Goal: Communication & Community: Answer question/provide support

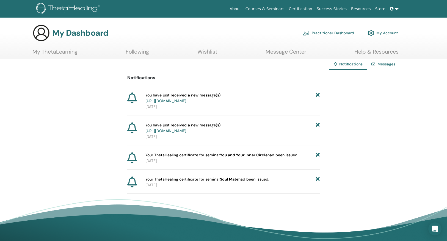
click at [319, 95] on icon at bounding box center [318, 98] width 4 height 12
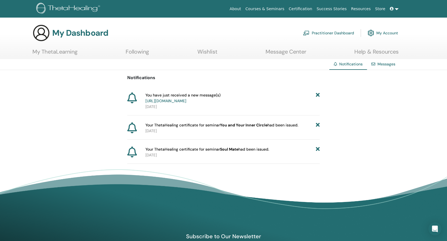
click at [319, 95] on icon at bounding box center [318, 98] width 4 height 12
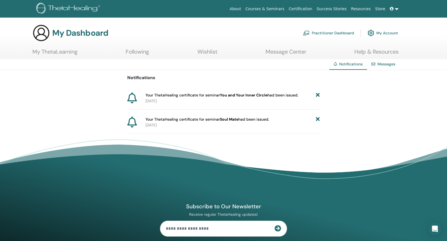
click at [319, 95] on icon at bounding box center [318, 95] width 4 height 6
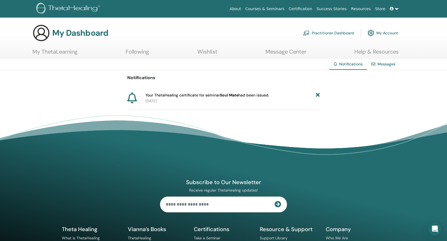
click at [319, 95] on icon at bounding box center [318, 95] width 4 height 6
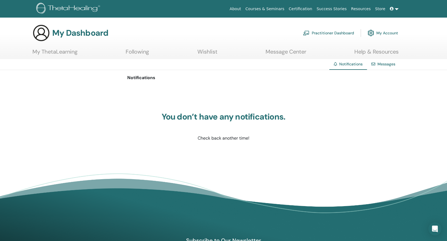
click at [278, 52] on link "Message Center" at bounding box center [286, 53] width 41 height 11
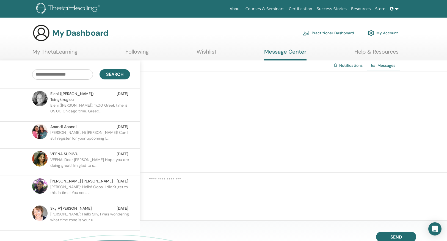
click at [84, 103] on p "Eleni ([PERSON_NAME]): 17.00 Greek time is 09.00 Chicago time. Greec..." at bounding box center [90, 111] width 80 height 17
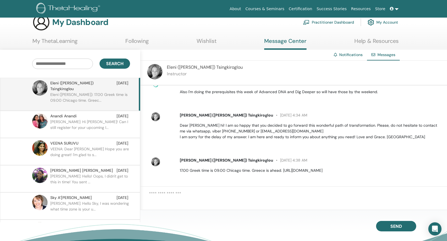
scroll to position [55, 0]
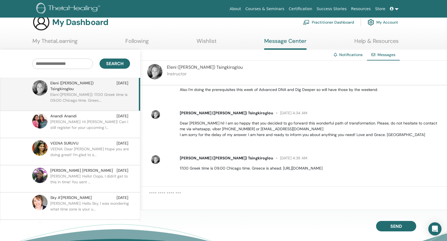
click at [175, 193] on textarea at bounding box center [298, 199] width 298 height 16
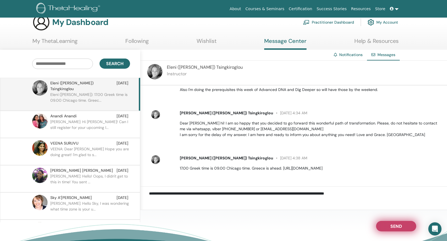
type textarea "**********"
click at [386, 226] on button "Send" at bounding box center [396, 226] width 40 height 10
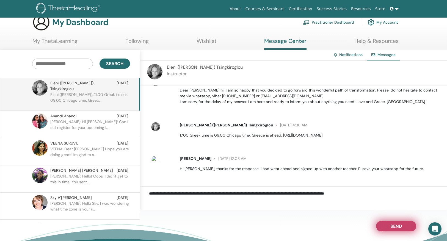
scroll to position [88, 0]
